Goal: Task Accomplishment & Management: Use online tool/utility

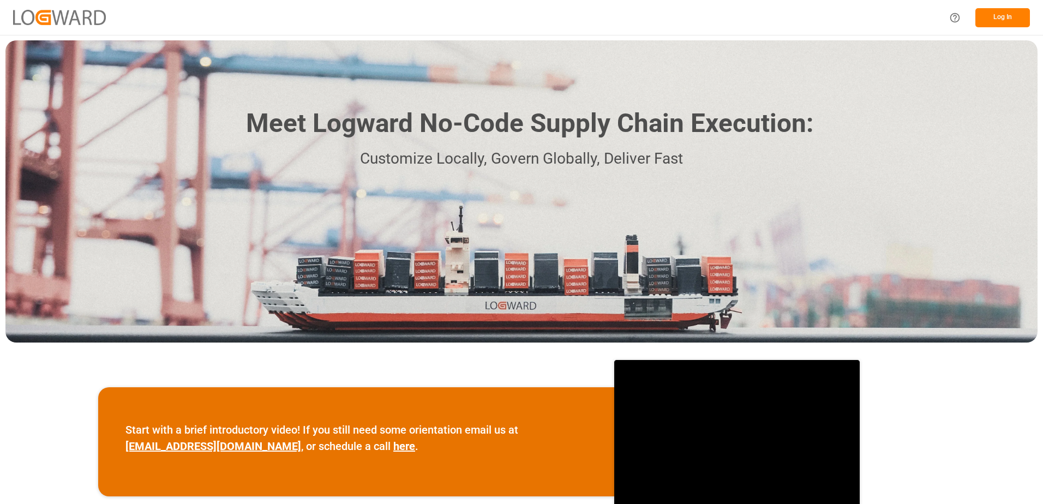
click at [1003, 17] on button "Log In" at bounding box center [1003, 17] width 55 height 19
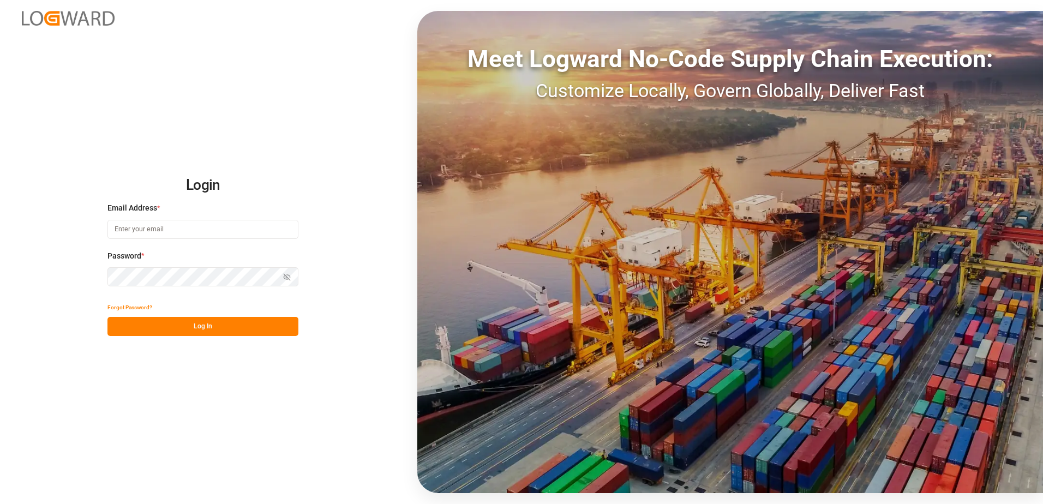
type input "karine.staut@melitta.be"
click at [204, 325] on button "Log In" at bounding box center [202, 326] width 191 height 19
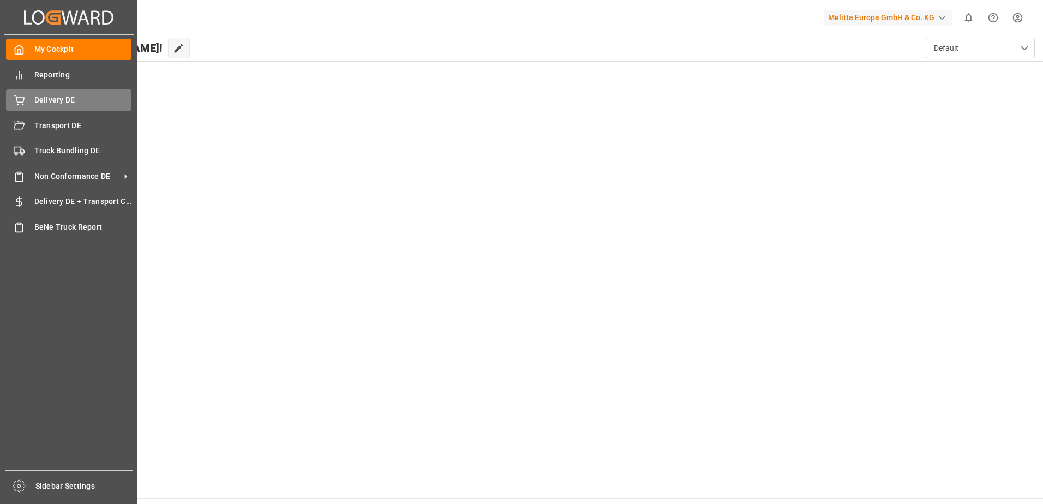
click at [23, 98] on icon at bounding box center [19, 98] width 10 height 7
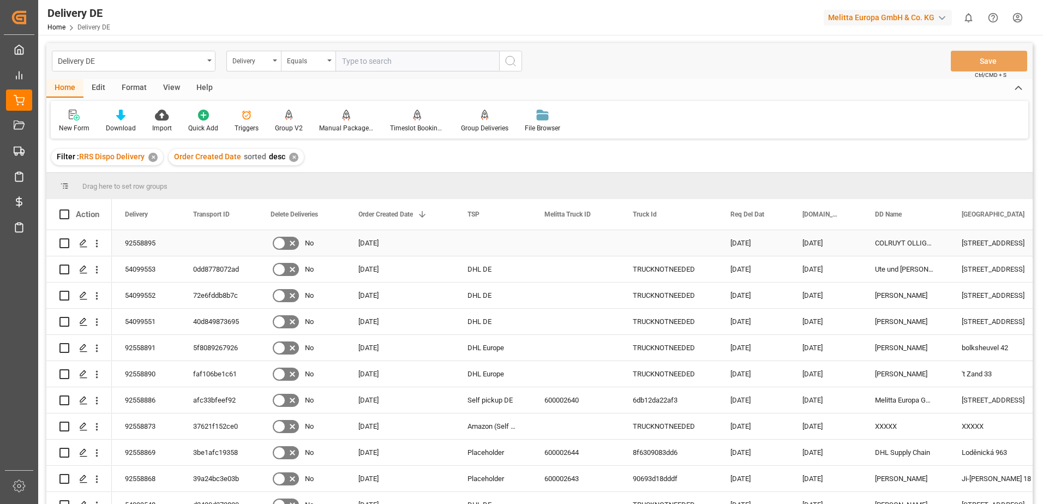
click at [63, 245] on input "Press Space to toggle row selection (unchecked)" at bounding box center [64, 243] width 10 height 10
checkbox input "true"
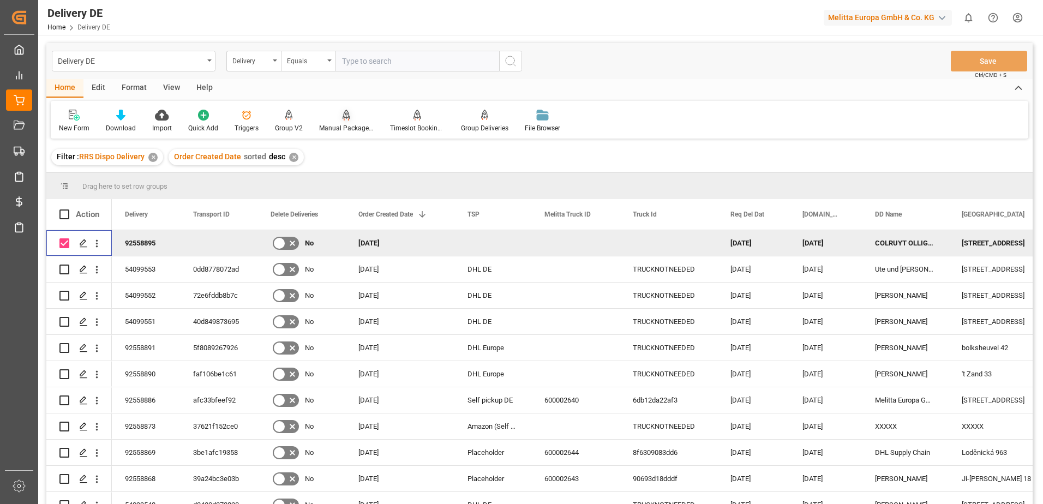
click at [346, 116] on icon at bounding box center [347, 114] width 8 height 9
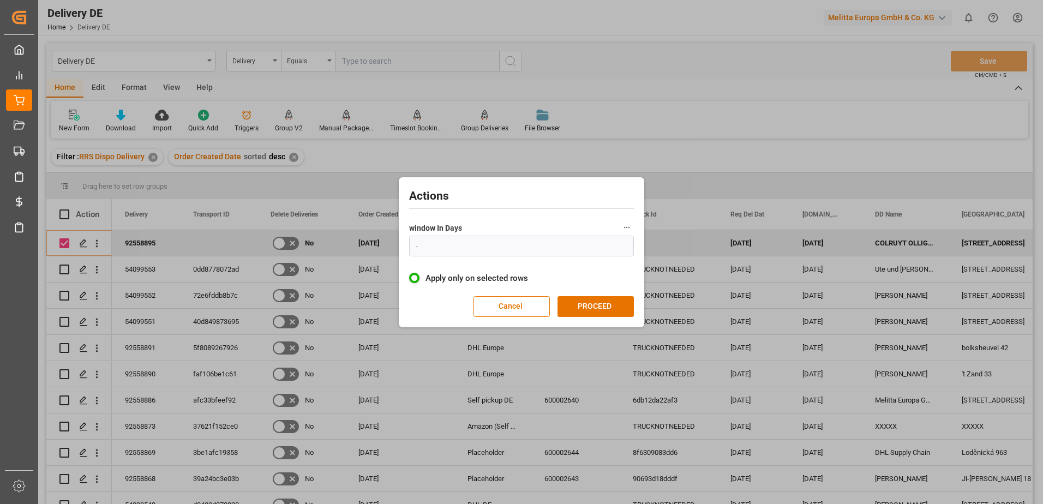
type input "1"
click at [606, 307] on button "PROCEED" at bounding box center [596, 306] width 76 height 21
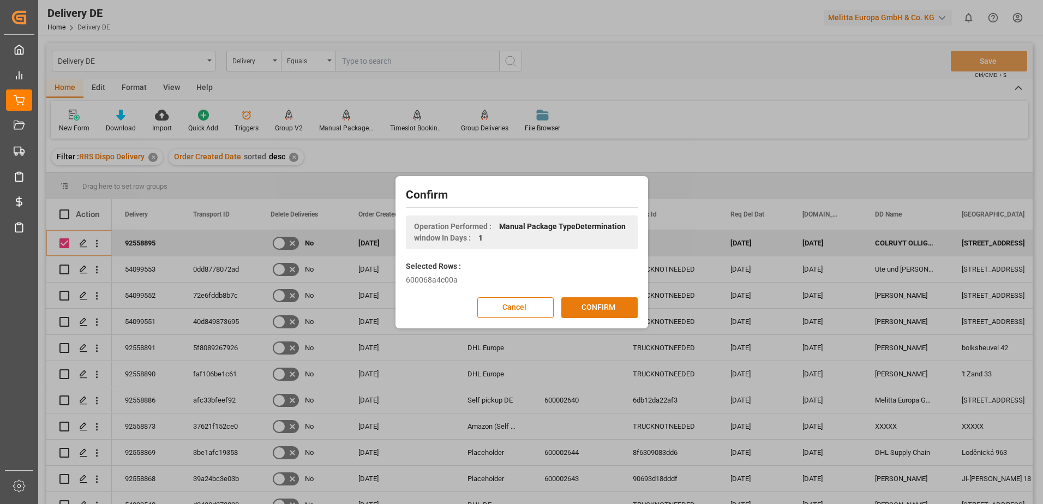
click at [584, 309] on button "CONFIRM" at bounding box center [599, 307] width 76 height 21
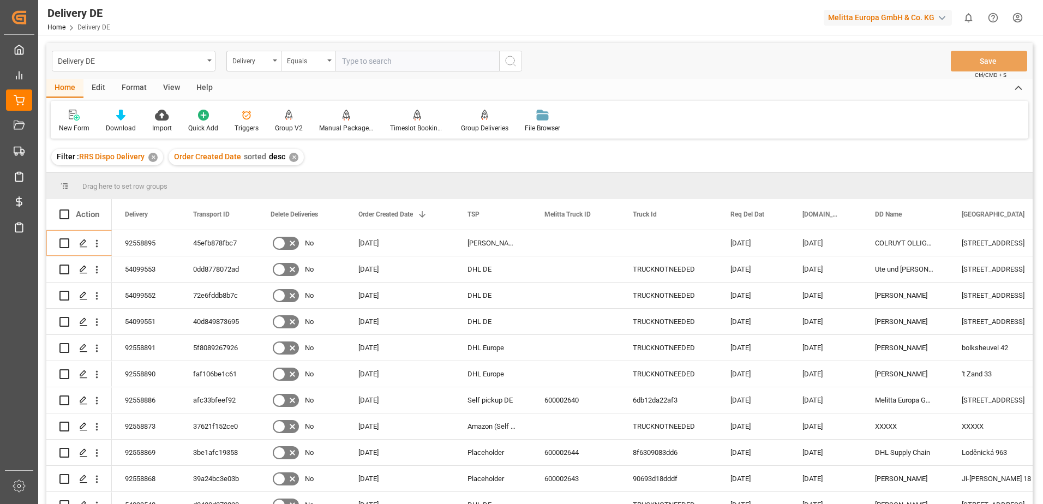
click at [1020, 14] on html "Created by potrace 1.15, written by Peter Selinger 2001-2017 Created by potrace…" at bounding box center [521, 252] width 1043 height 504
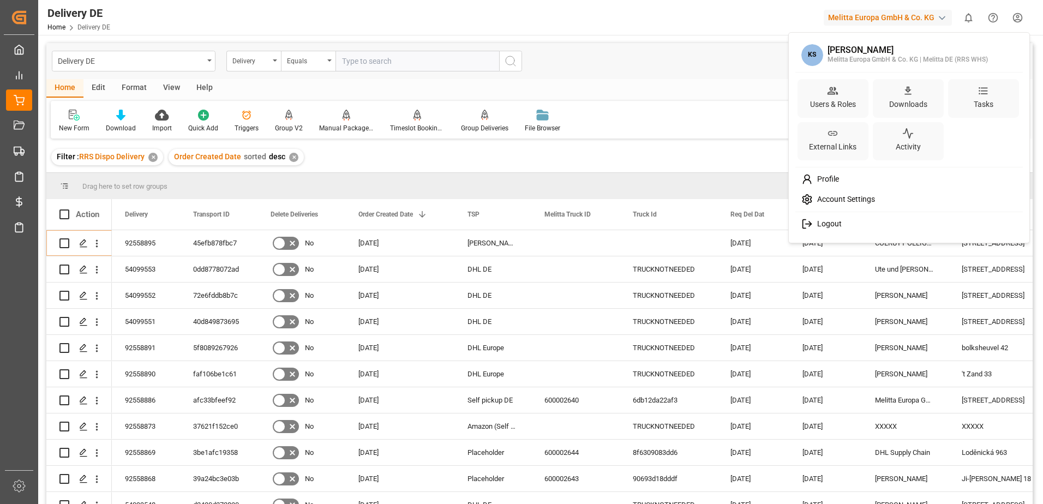
click at [840, 219] on span "Logout" at bounding box center [827, 224] width 29 height 10
